Goal: Task Accomplishment & Management: Use online tool/utility

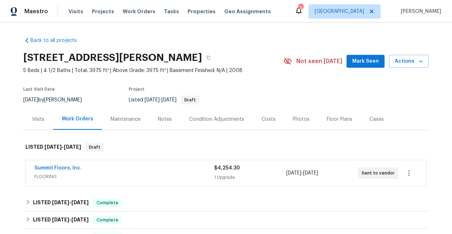
click at [341, 11] on div "1 Houston Stephen Lacy" at bounding box center [368, 11] width 147 height 14
click at [303, 11] on div "1" at bounding box center [300, 7] width 5 height 7
click at [324, 48] on div "28514 Blue Holly Ln, Katy, TX 77494 5 Beds | 4 1/2 Baths | Total: 3975 ft² | Ab…" at bounding box center [226, 61] width 406 height 26
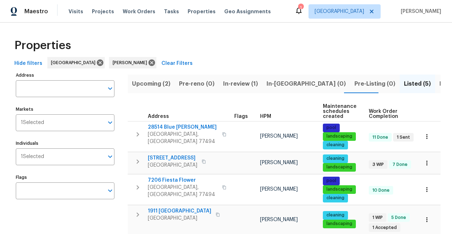
click at [303, 11] on div "1" at bounding box center [300, 7] width 5 height 7
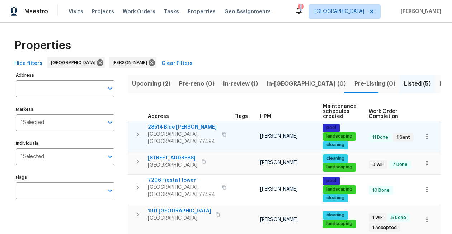
click at [168, 126] on span "28514 Blue Holly Ln" at bounding box center [183, 127] width 70 height 7
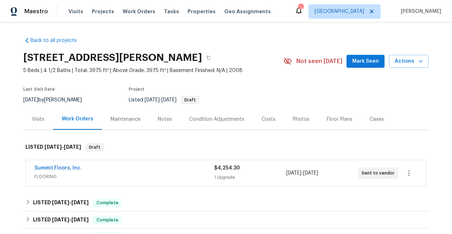
click at [303, 9] on div "1" at bounding box center [300, 7] width 5 height 7
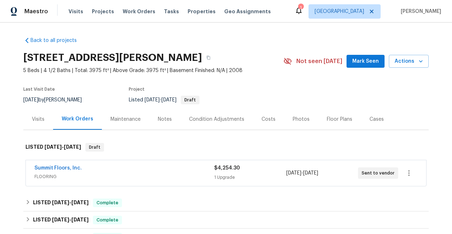
click at [303, 11] on div "1" at bounding box center [300, 7] width 5 height 7
click at [341, 5] on div "1 Houston Stephen Lacy" at bounding box center [368, 11] width 147 height 14
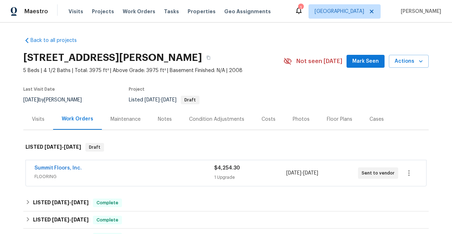
click at [303, 5] on div "1" at bounding box center [300, 7] width 5 height 7
click at [77, 167] on link "Summit Floors, Inc." at bounding box center [57, 168] width 47 height 5
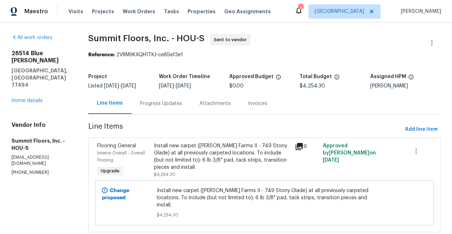
click at [163, 102] on div "Progress Updates" at bounding box center [161, 103] width 42 height 7
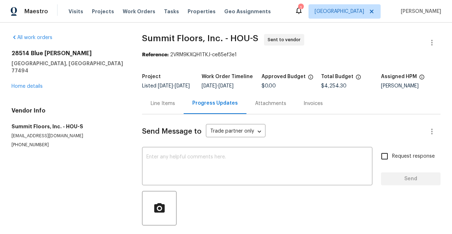
click at [35, 73] on div "28514 Blue Holly Ln Katy, TX 77494 Home details" at bounding box center [67, 70] width 113 height 40
click at [35, 75] on div "28514 Blue Holly Ln Katy, TX 77494 Home details" at bounding box center [67, 70] width 113 height 40
click at [36, 84] on link "Home details" at bounding box center [26, 86] width 31 height 5
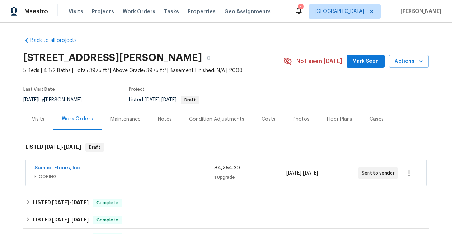
click at [303, 11] on icon at bounding box center [299, 10] width 9 height 9
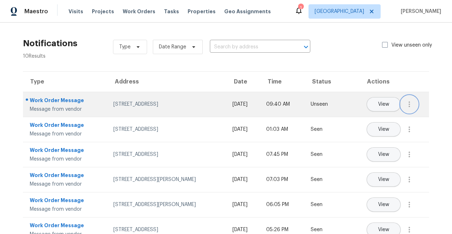
click at [411, 107] on icon "button" at bounding box center [409, 104] width 9 height 9
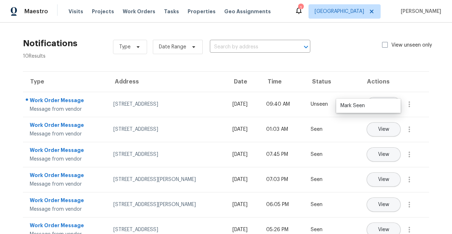
click at [380, 113] on ul "Mark Seen" at bounding box center [368, 106] width 65 height 14
click at [384, 106] on div "Mark Seen" at bounding box center [369, 105] width 56 height 7
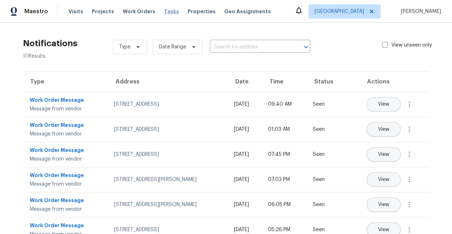
click at [169, 13] on span "Tasks" at bounding box center [171, 11] width 15 height 5
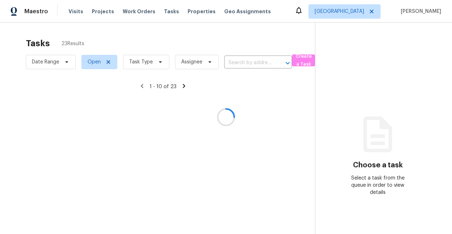
click at [145, 63] on div at bounding box center [226, 117] width 452 height 234
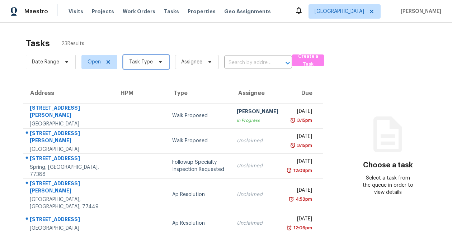
click at [145, 63] on span "Task Type" at bounding box center [141, 61] width 24 height 7
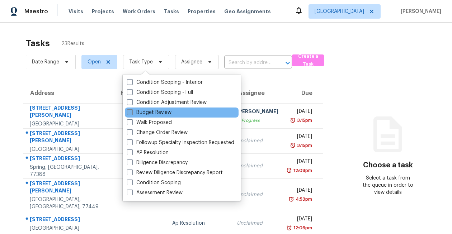
click at [142, 115] on label "Budget Review" at bounding box center [149, 112] width 44 height 7
click at [132, 114] on input "Budget Review" at bounding box center [129, 111] width 5 height 5
checkbox input "true"
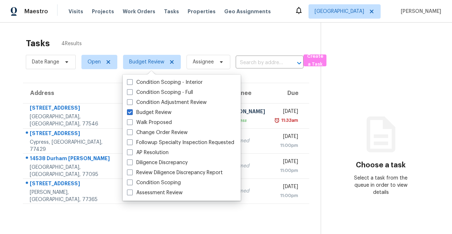
click at [73, 31] on div "Tasks 4 Results Date Range Open Budget Review Assignee ​ Create a Task Address …" at bounding box center [226, 140] width 452 height 234
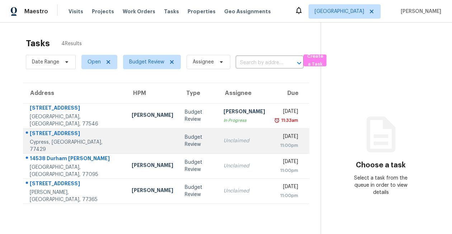
click at [54, 150] on td "18326 Hollow Branch Ct Cypress, TX, 77429" at bounding box center [74, 140] width 103 height 25
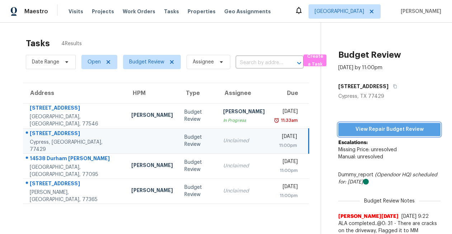
click at [404, 132] on span "View Repair Budget Review" at bounding box center [389, 129] width 91 height 9
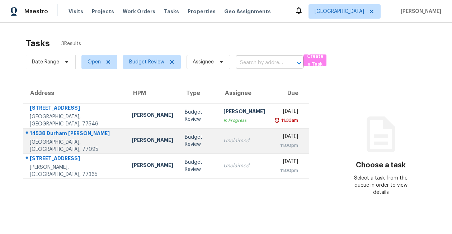
click at [68, 133] on div "14538 Durham Chase Ln" at bounding box center [75, 134] width 90 height 9
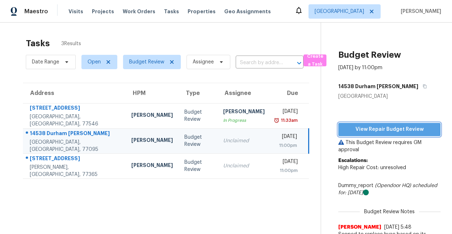
click at [400, 132] on span "View Repair Budget Review" at bounding box center [389, 129] width 91 height 9
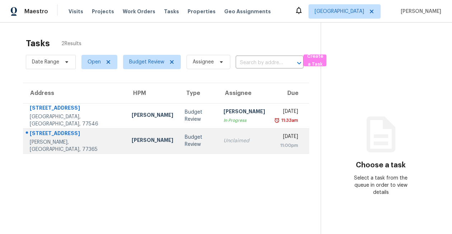
click at [65, 139] on div "[STREET_ADDRESS]" at bounding box center [75, 134] width 90 height 9
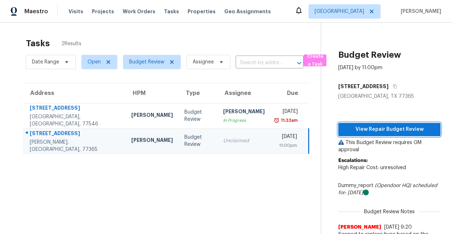
click at [370, 128] on span "View Repair Budget Review" at bounding box center [389, 129] width 91 height 9
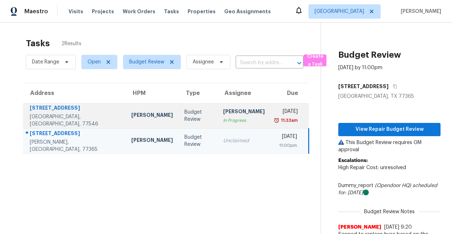
click at [67, 119] on div "[GEOGRAPHIC_DATA], [GEOGRAPHIC_DATA], 77546" at bounding box center [75, 120] width 90 height 14
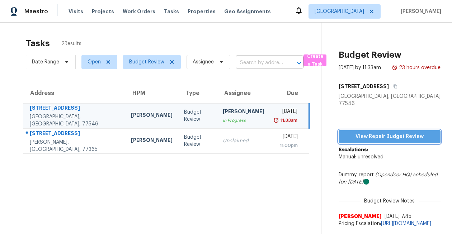
click at [370, 132] on span "View Repair Budget Review" at bounding box center [390, 136] width 90 height 9
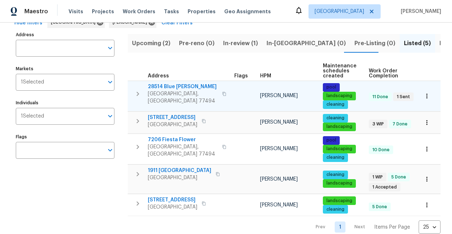
scroll to position [52, 0]
